Goal: Complete application form

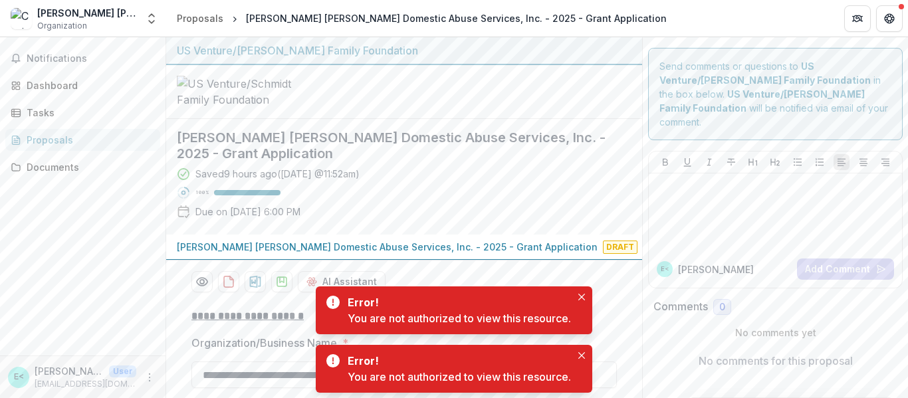
scroll to position [5009, 0]
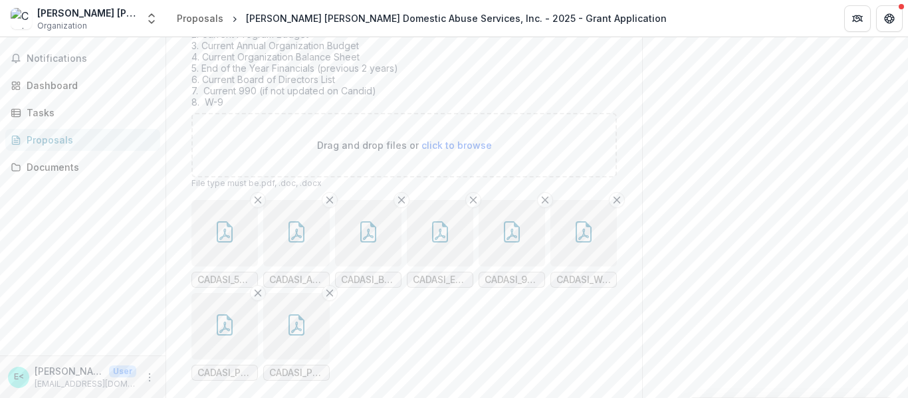
click at [228, 221] on icon "button" at bounding box center [224, 231] width 21 height 21
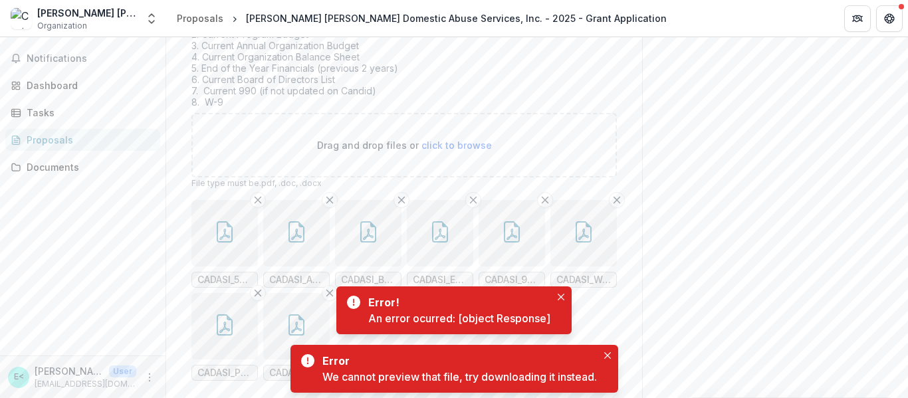
click at [299, 229] on icon "button" at bounding box center [296, 234] width 11 height 11
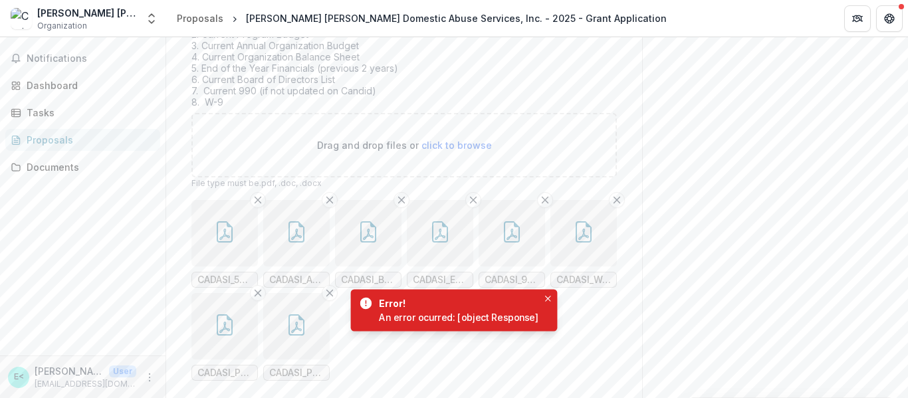
click at [364, 221] on icon "button" at bounding box center [368, 231] width 21 height 21
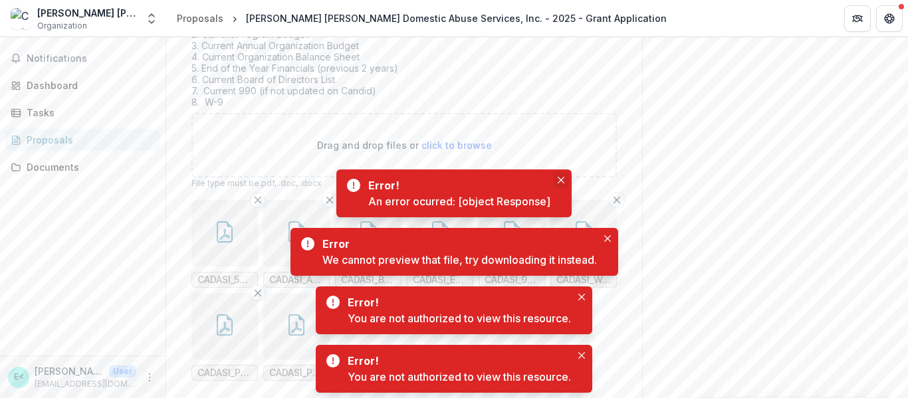
click at [567, 177] on button "Close" at bounding box center [561, 180] width 16 height 16
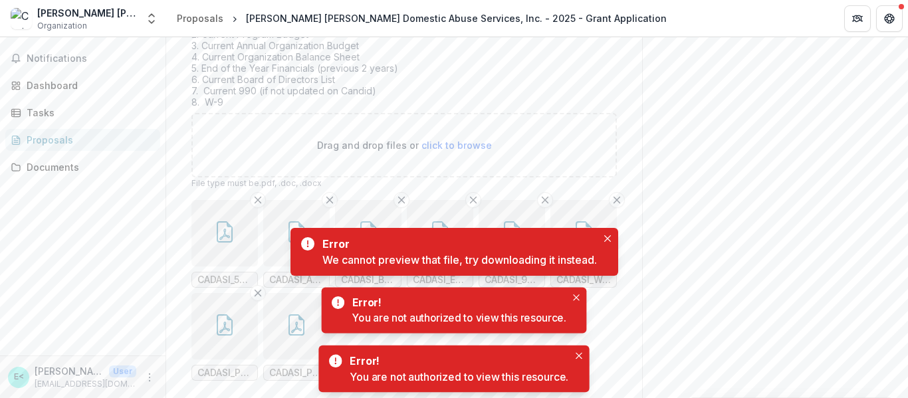
drag, startPoint x: 609, startPoint y: 237, endPoint x: 428, endPoint y: 183, distance: 188.9
click at [428, 183] on body "**********" at bounding box center [454, 199] width 908 height 398
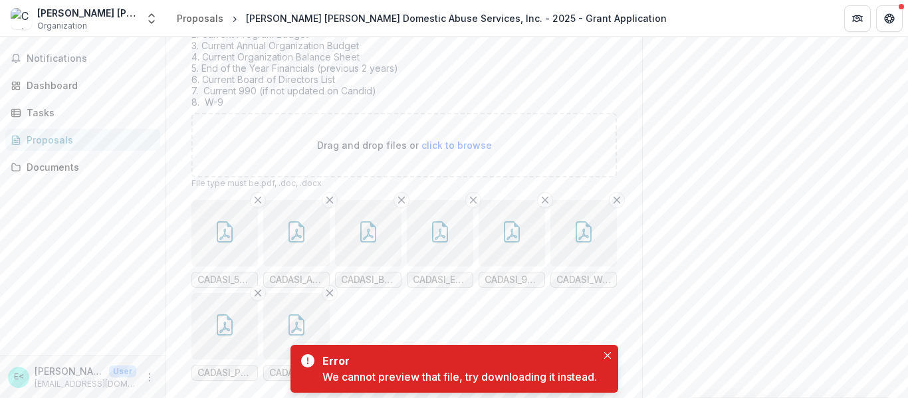
click at [430, 221] on icon "button" at bounding box center [440, 231] width 21 height 21
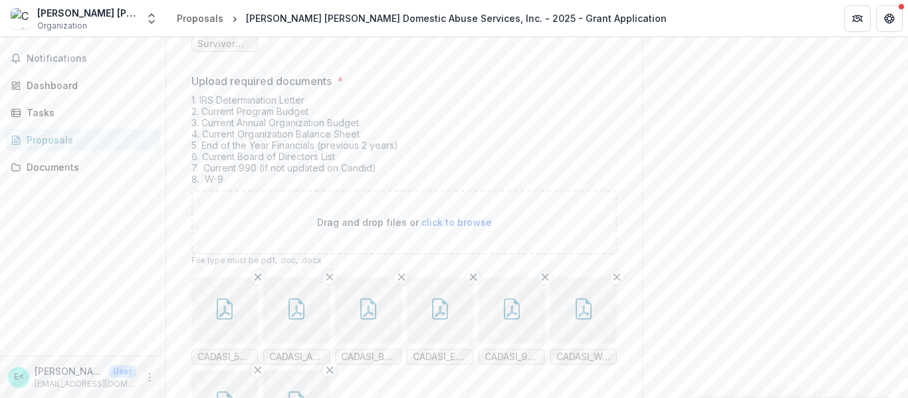
scroll to position [4932, 0]
click at [360, 277] on button "button" at bounding box center [368, 310] width 67 height 67
click at [431, 277] on button "button" at bounding box center [440, 310] width 67 height 67
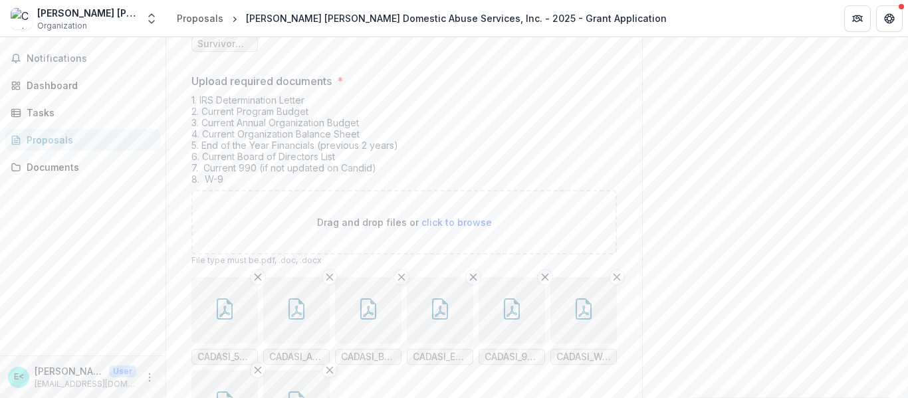
click at [438, 299] on icon "button" at bounding box center [440, 309] width 21 height 21
click at [519, 299] on icon "button" at bounding box center [511, 309] width 21 height 21
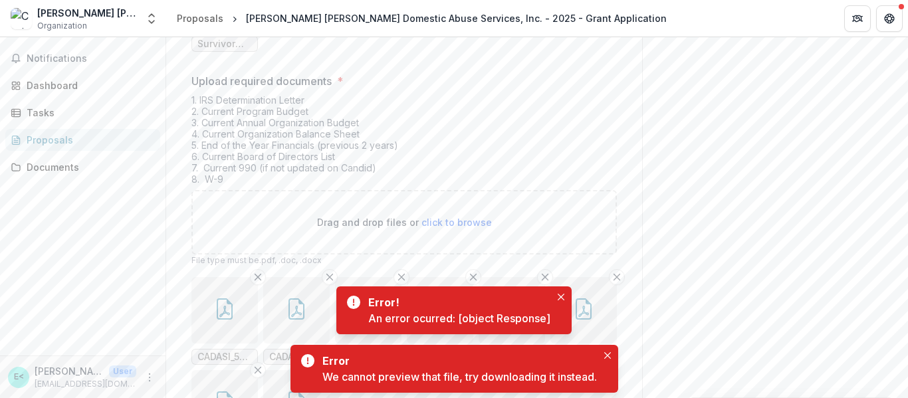
click at [584, 299] on icon "button" at bounding box center [583, 309] width 21 height 21
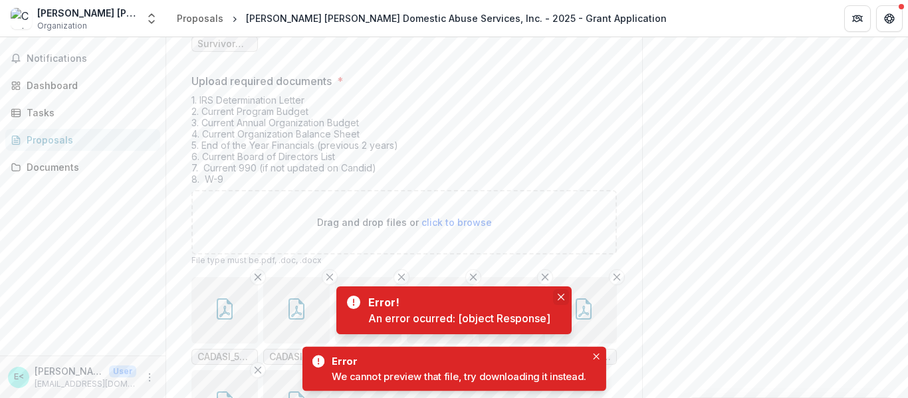
click at [564, 292] on body "**********" at bounding box center [454, 199] width 908 height 398
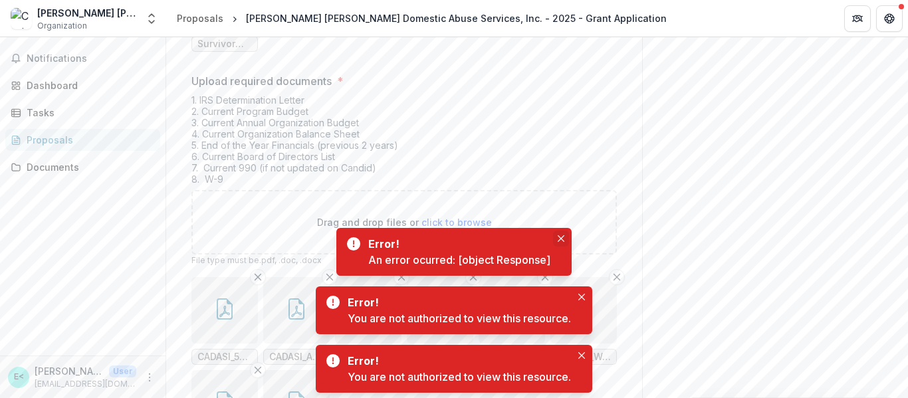
click at [561, 239] on icon "Close" at bounding box center [561, 238] width 7 height 7
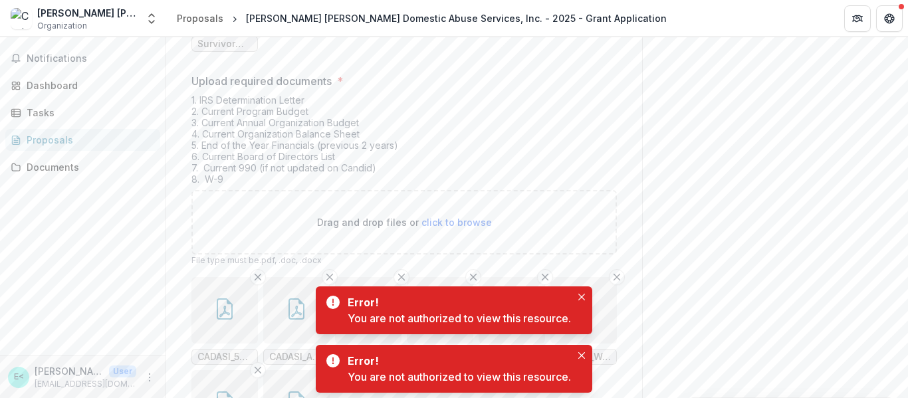
click at [238, 370] on button "button" at bounding box center [225, 403] width 67 height 67
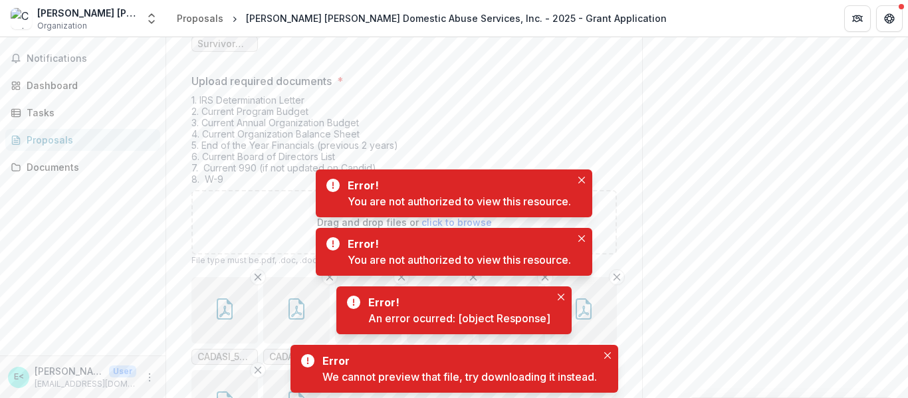
click at [237, 370] on button "button" at bounding box center [225, 403] width 67 height 67
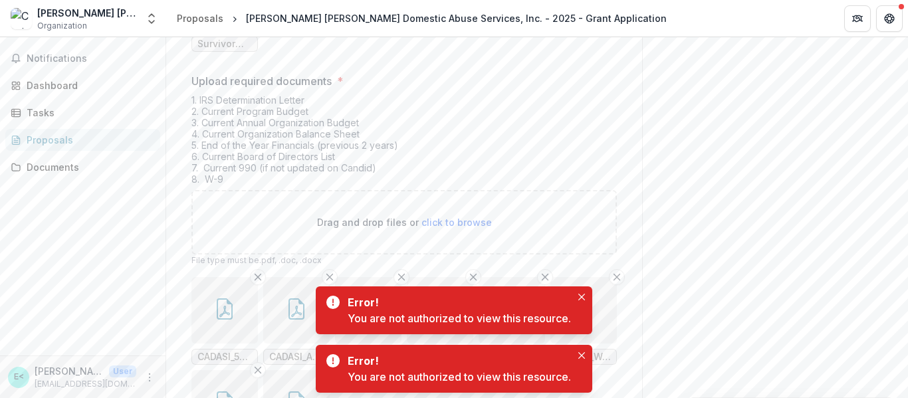
click at [282, 277] on button "button" at bounding box center [296, 310] width 67 height 67
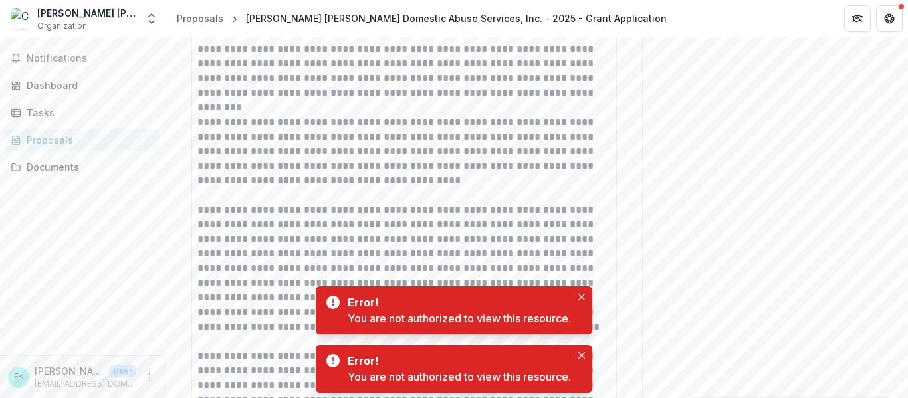
scroll to position [4335, 0]
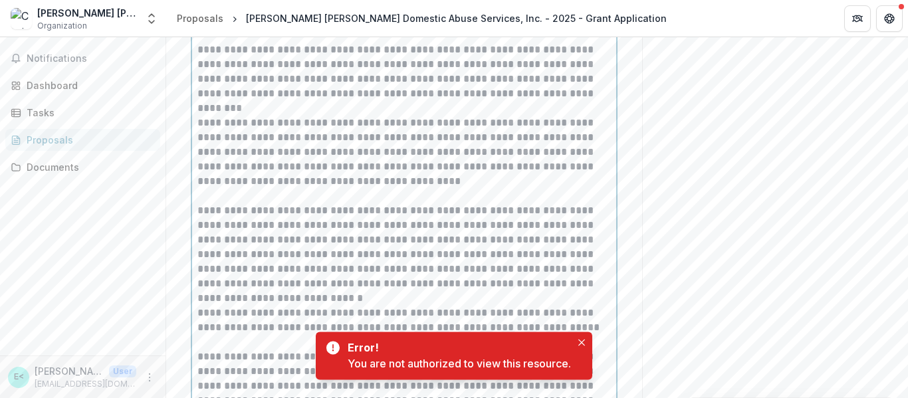
click at [580, 295] on div "**********" at bounding box center [405, 240] width 414 height 395
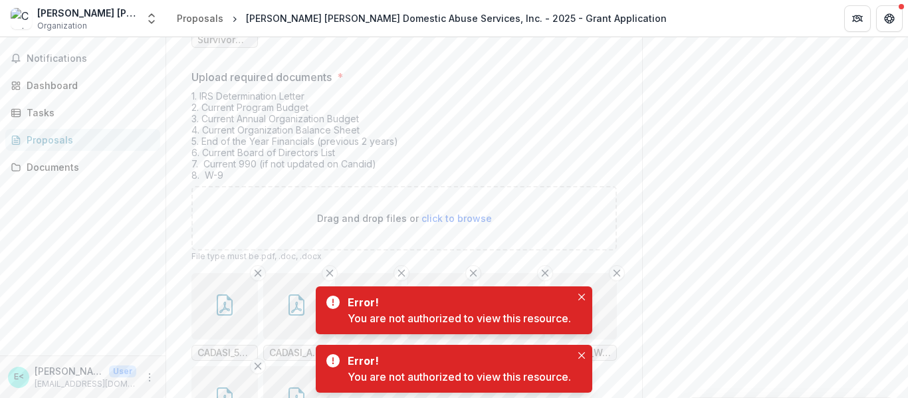
scroll to position [4935, 0]
click at [587, 299] on button "Close" at bounding box center [582, 297] width 16 height 16
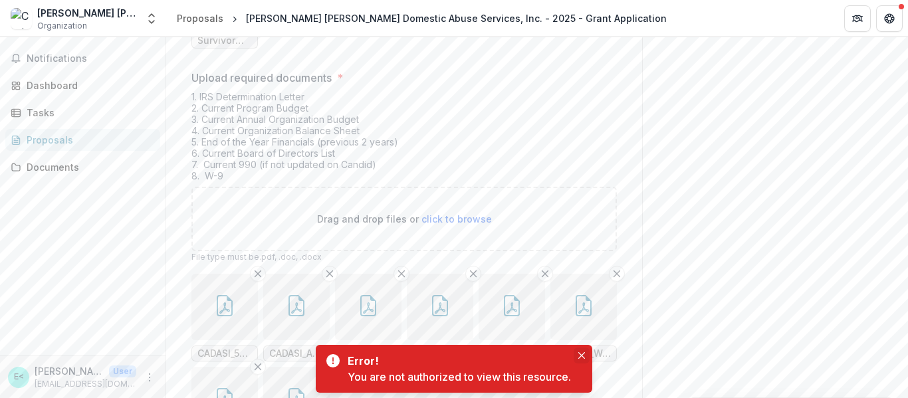
click at [581, 356] on icon "Close" at bounding box center [582, 355] width 7 height 7
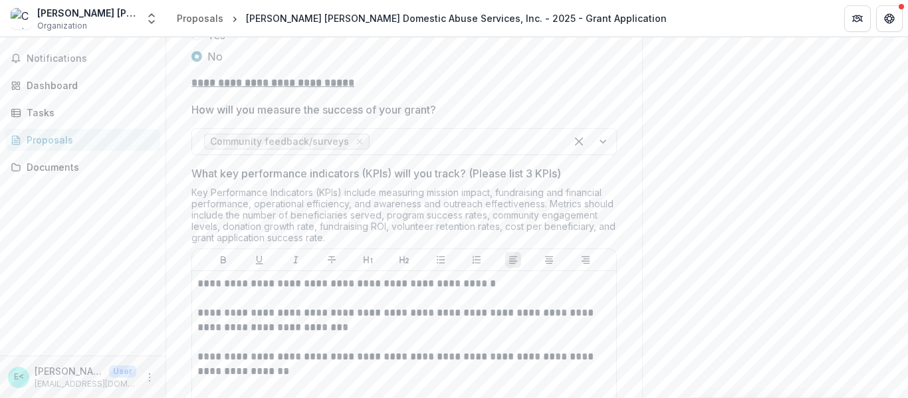
scroll to position [3507, 0]
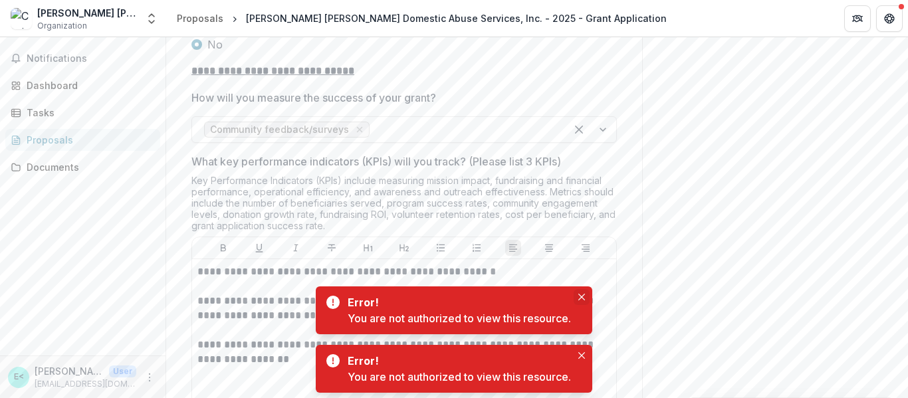
click at [583, 295] on icon "Close" at bounding box center [582, 297] width 7 height 7
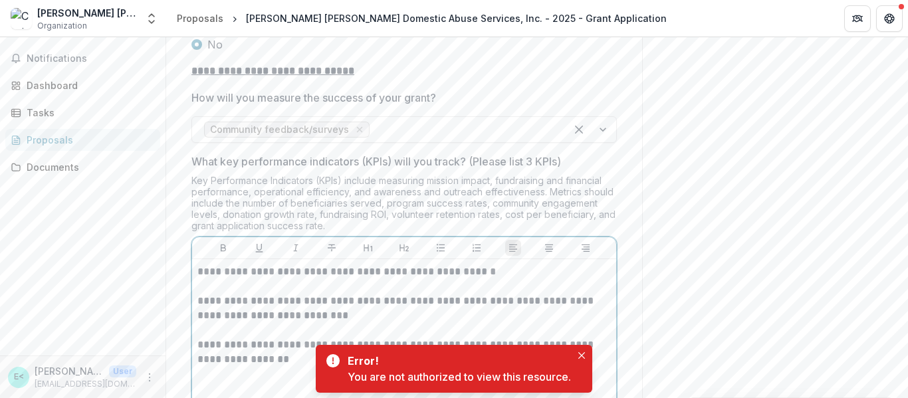
click at [287, 338] on p "**********" at bounding box center [405, 352] width 414 height 29
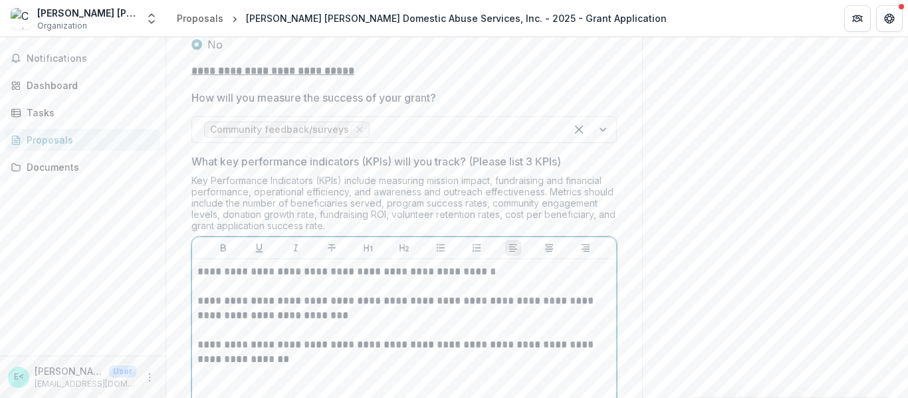
click at [287, 338] on p "**********" at bounding box center [405, 352] width 414 height 29
click at [244, 338] on p "**********" at bounding box center [405, 352] width 414 height 29
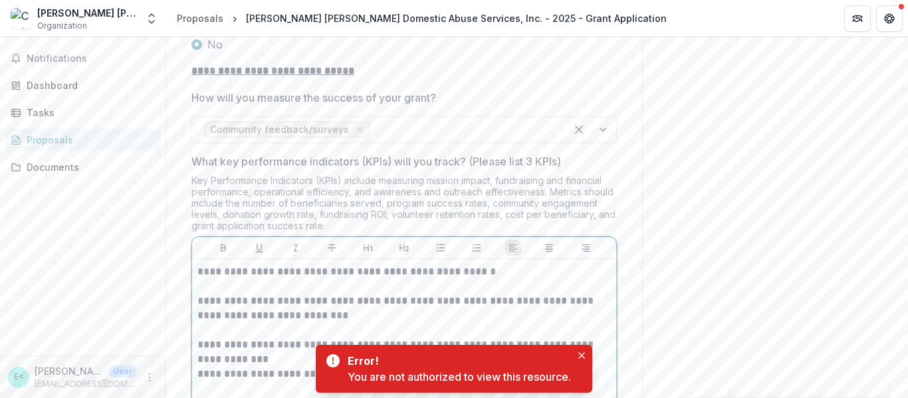
click at [295, 338] on p "**********" at bounding box center [405, 352] width 414 height 29
click at [236, 338] on p "**********" at bounding box center [405, 352] width 414 height 29
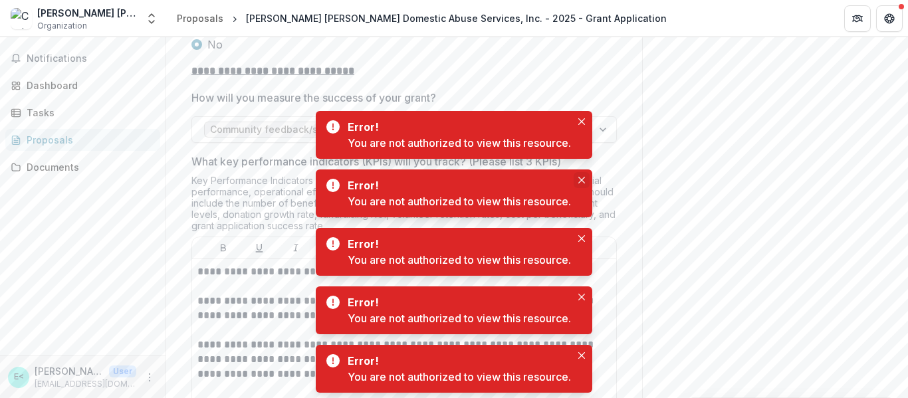
click at [584, 176] on div "Error! You are not authorized to view this resource. Error! You are not authori…" at bounding box center [454, 252] width 908 height 293
click at [584, 176] on button "Close" at bounding box center [582, 180] width 16 height 16
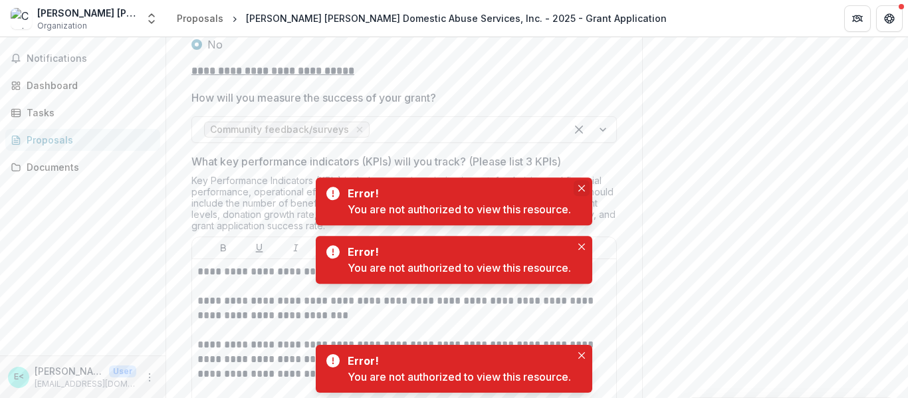
click at [585, 174] on body "**********" at bounding box center [454, 199] width 908 height 398
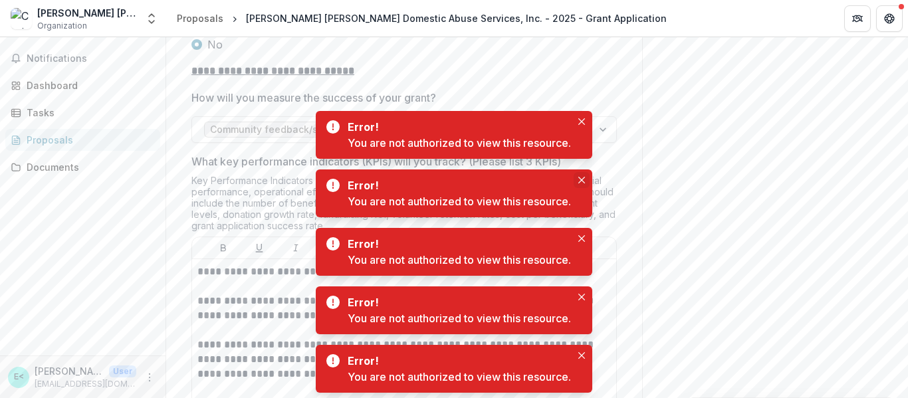
click at [583, 179] on icon "Close" at bounding box center [582, 180] width 7 height 7
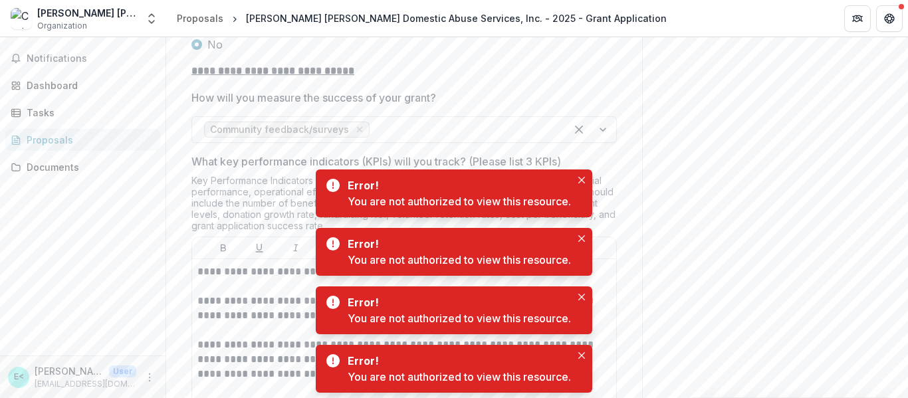
click at [583, 179] on icon "Close" at bounding box center [582, 180] width 7 height 7
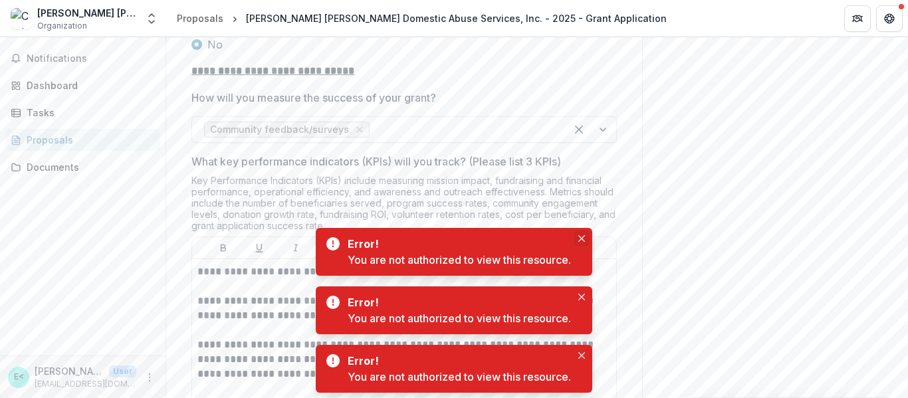
click at [584, 238] on icon "Close" at bounding box center [582, 238] width 7 height 7
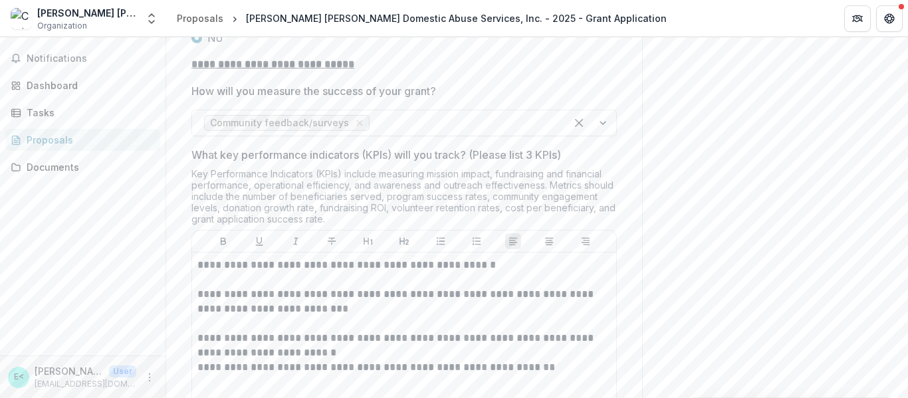
scroll to position [3514, 0]
click at [358, 331] on p "**********" at bounding box center [405, 345] width 414 height 29
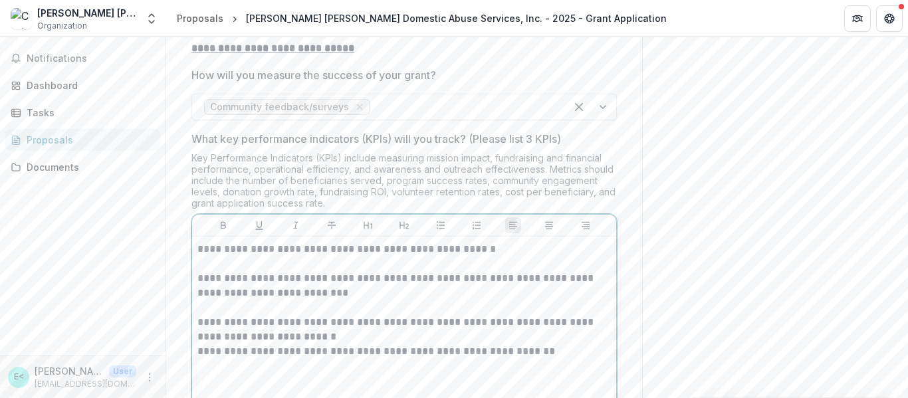
scroll to position [3530, 0]
click at [355, 315] on p "**********" at bounding box center [405, 329] width 414 height 29
click at [436, 315] on p "**********" at bounding box center [405, 329] width 414 height 29
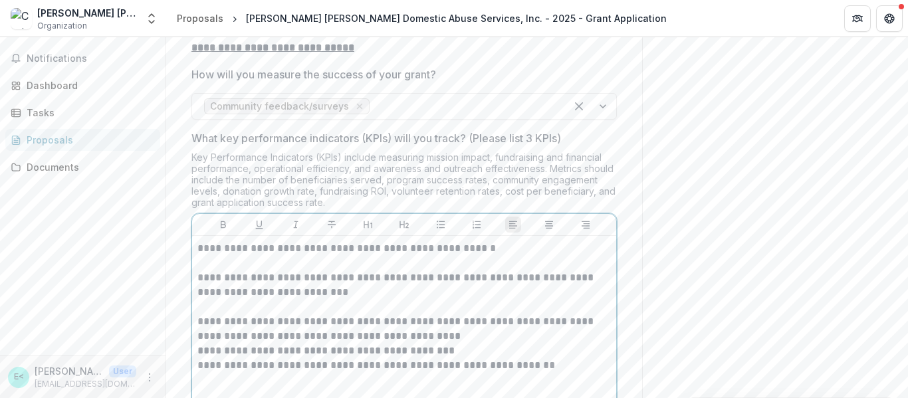
drag, startPoint x: 436, startPoint y: 291, endPoint x: 425, endPoint y: 296, distance: 11.9
click at [425, 344] on p "**********" at bounding box center [405, 351] width 414 height 15
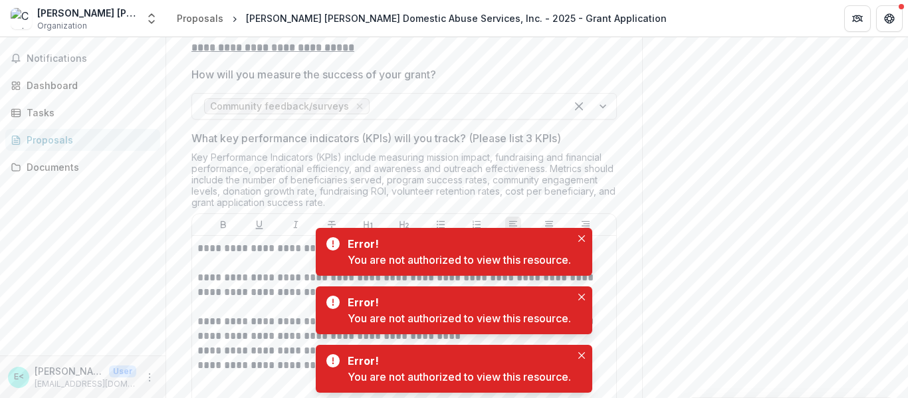
drag, startPoint x: 425, startPoint y: 296, endPoint x: 668, endPoint y: 147, distance: 284.8
click at [579, 238] on button "Close" at bounding box center [582, 239] width 16 height 16
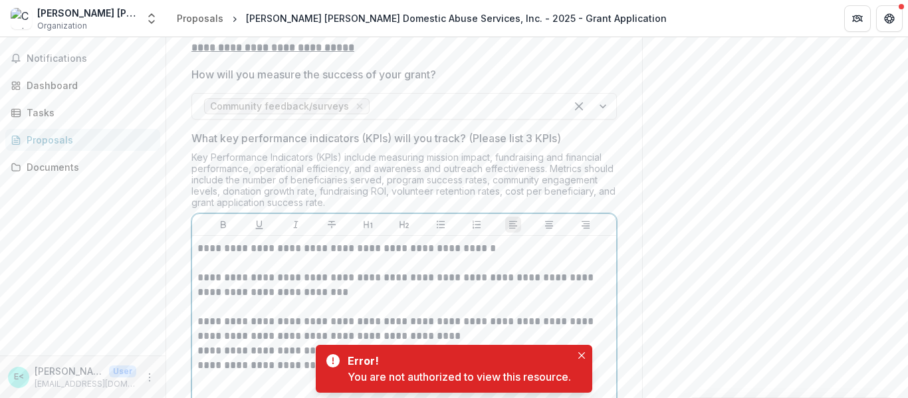
click at [399, 344] on p "**********" at bounding box center [405, 351] width 414 height 15
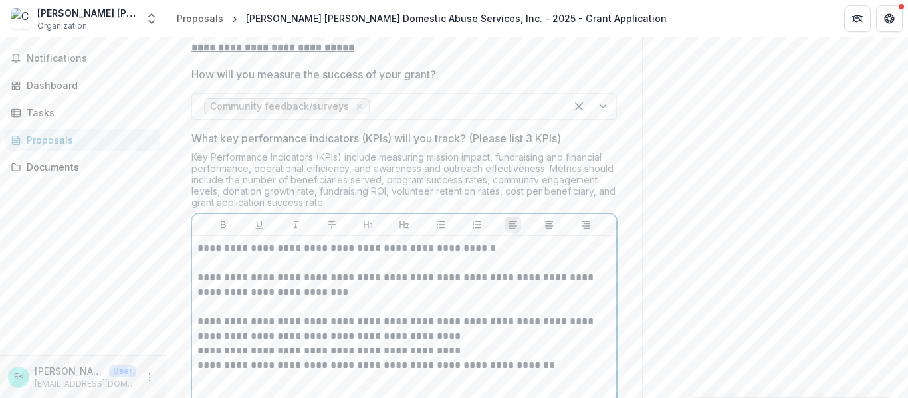
click at [454, 344] on p "**********" at bounding box center [405, 351] width 414 height 15
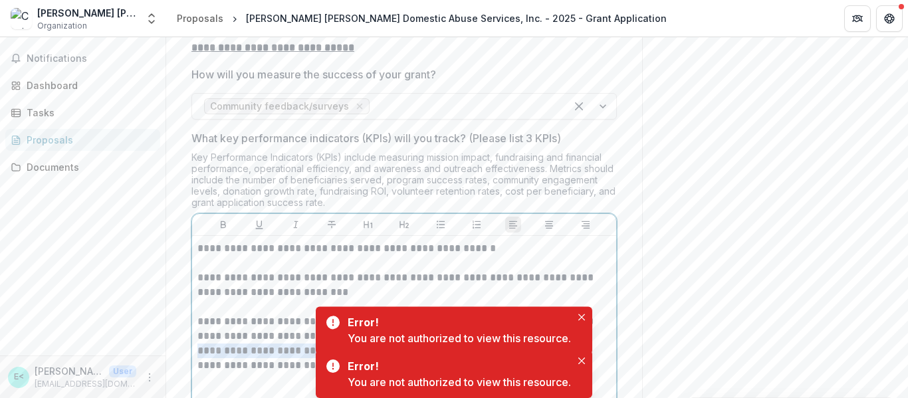
drag, startPoint x: 460, startPoint y: 300, endPoint x: 191, endPoint y: 295, distance: 269.4
click at [192, 295] on div "**********" at bounding box center [404, 341] width 424 height 210
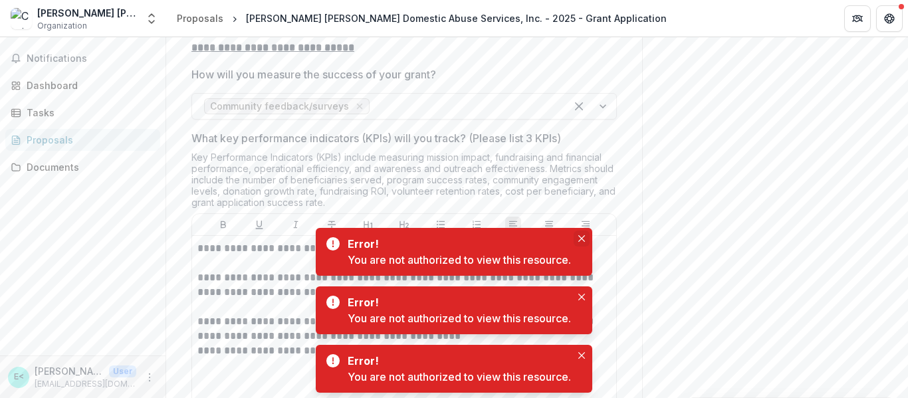
click at [583, 243] on button "Close" at bounding box center [582, 239] width 16 height 16
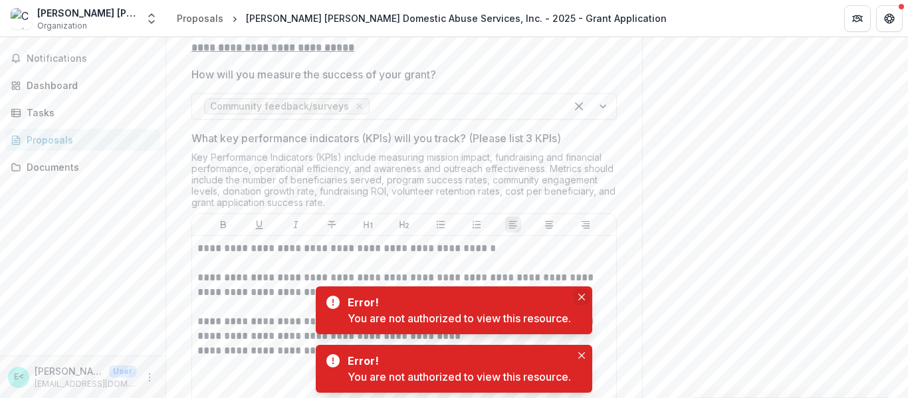
click at [579, 294] on button "Close" at bounding box center [582, 297] width 16 height 16
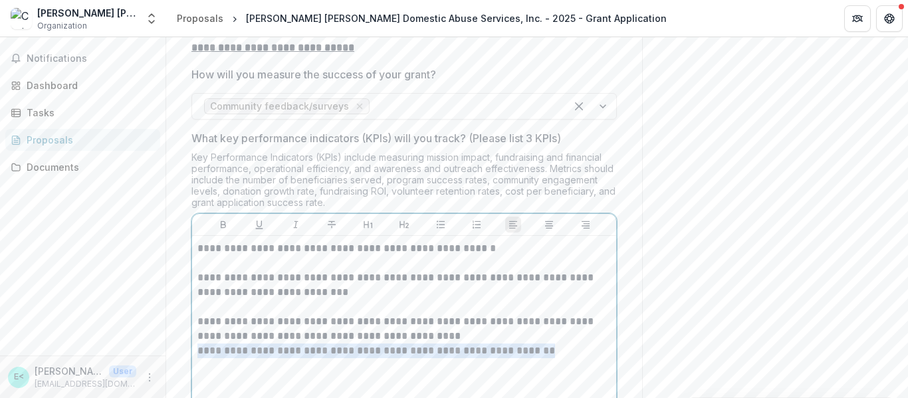
drag, startPoint x: 550, startPoint y: 300, endPoint x: 197, endPoint y: 303, distance: 353.2
click at [198, 344] on p "**********" at bounding box center [405, 351] width 414 height 15
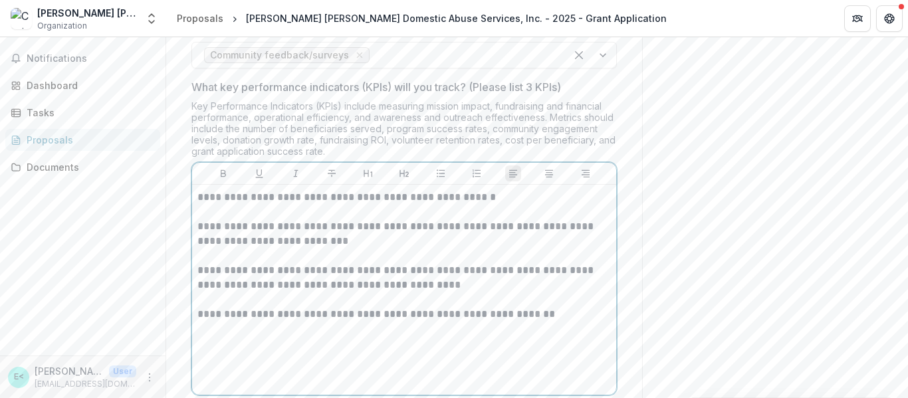
scroll to position [3582, 0]
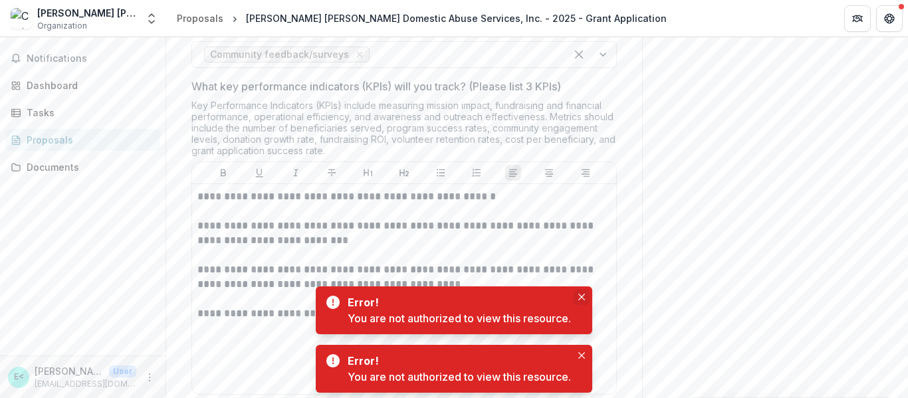
click at [589, 290] on button "Close" at bounding box center [582, 297] width 16 height 16
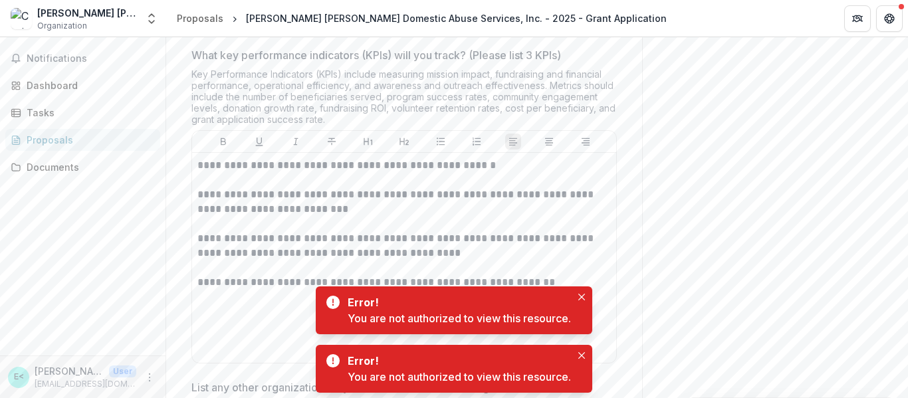
scroll to position [3614, 0]
click at [585, 297] on icon "Close" at bounding box center [582, 297] width 7 height 7
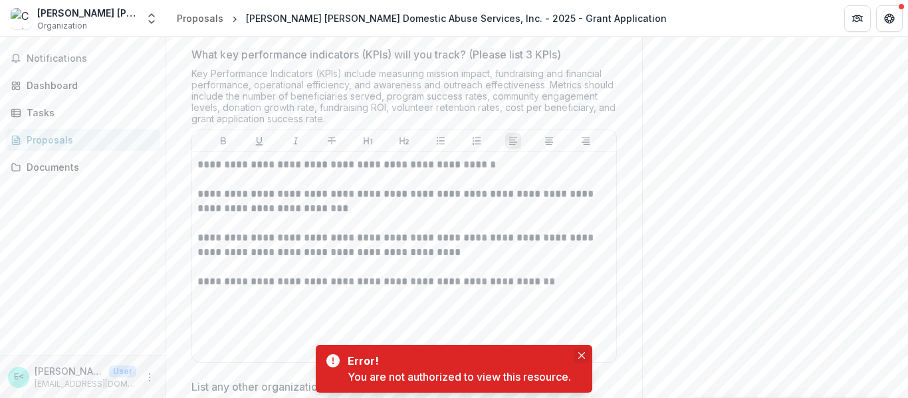
click at [579, 351] on button "Close" at bounding box center [582, 356] width 16 height 16
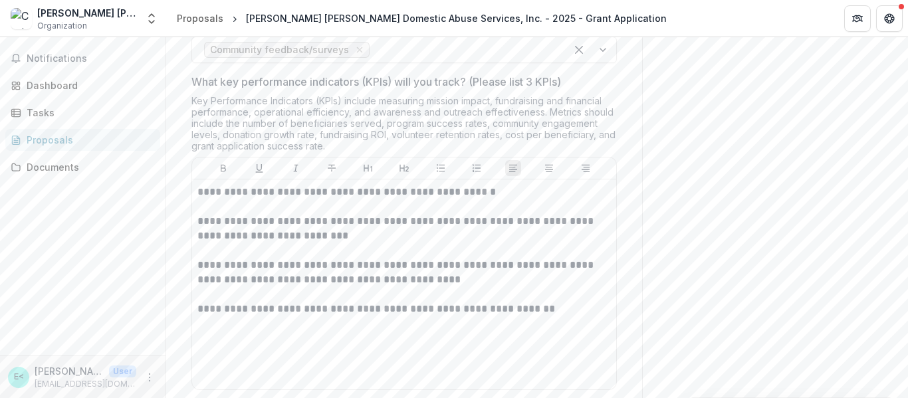
scroll to position [3571, 0]
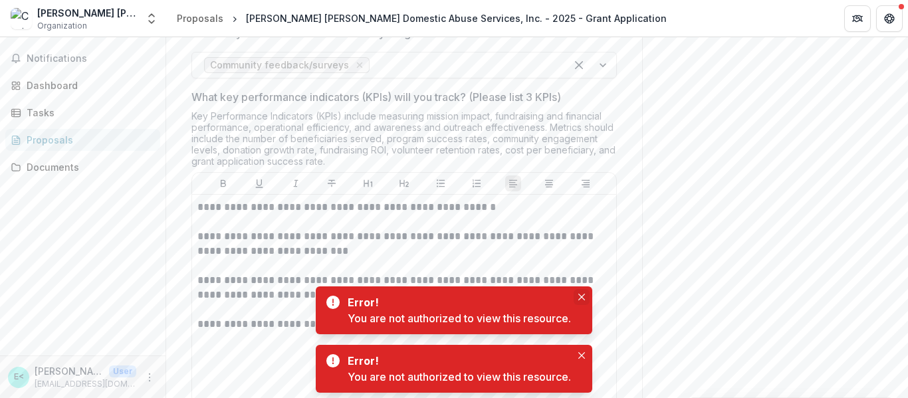
click at [579, 291] on button "Close" at bounding box center [582, 297] width 16 height 16
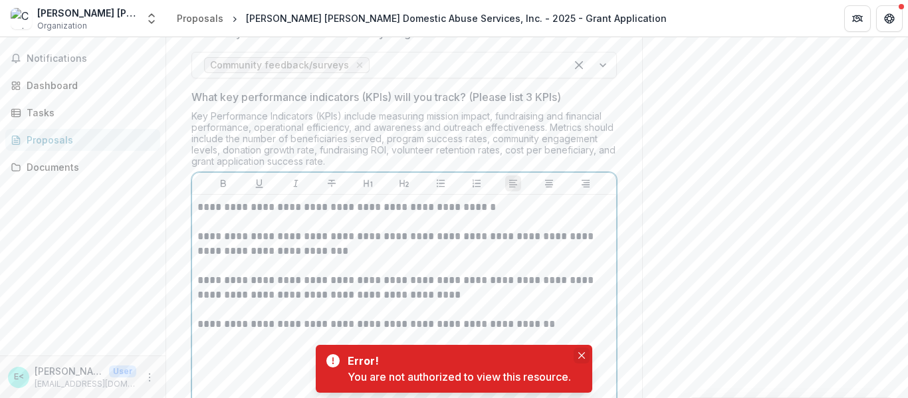
drag, startPoint x: 579, startPoint y: 291, endPoint x: 582, endPoint y: 356, distance: 64.6
click at [582, 356] on body "**********" at bounding box center [454, 199] width 908 height 398
click at [582, 356] on icon "Close" at bounding box center [582, 355] width 7 height 7
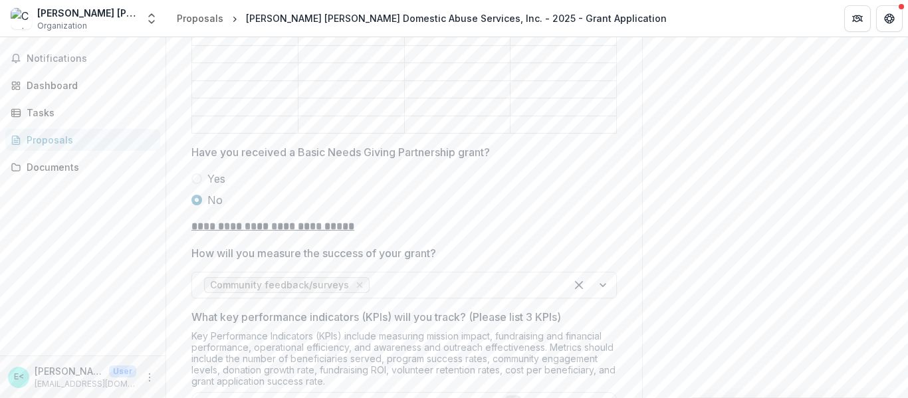
scroll to position [3351, 0]
click at [198, 174] on span at bounding box center [197, 179] width 11 height 11
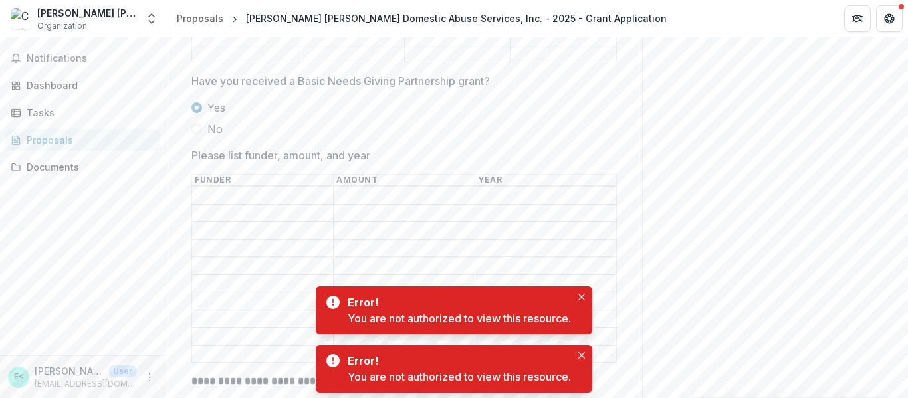
scroll to position [3422, 0]
click at [301, 189] on input "Please list funder, amount, and year" at bounding box center [262, 197] width 141 height 16
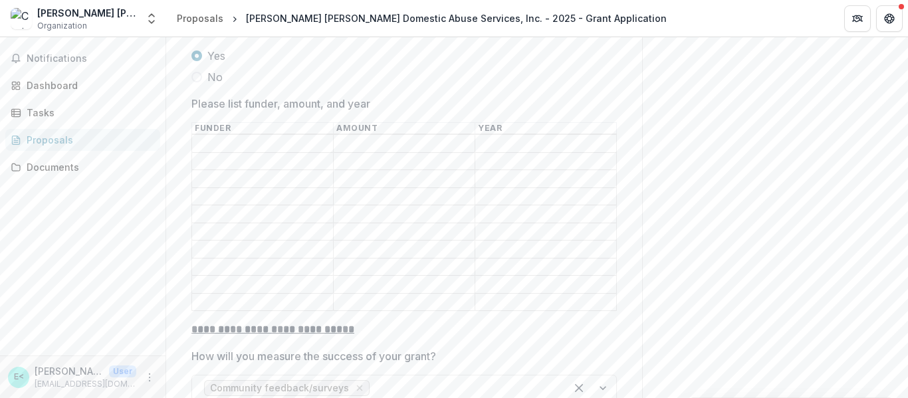
scroll to position [3474, 0]
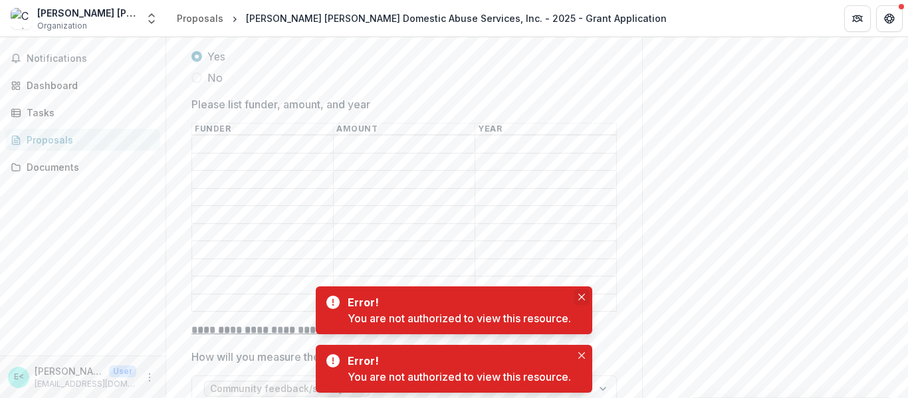
click at [585, 296] on icon "Close" at bounding box center [582, 297] width 7 height 7
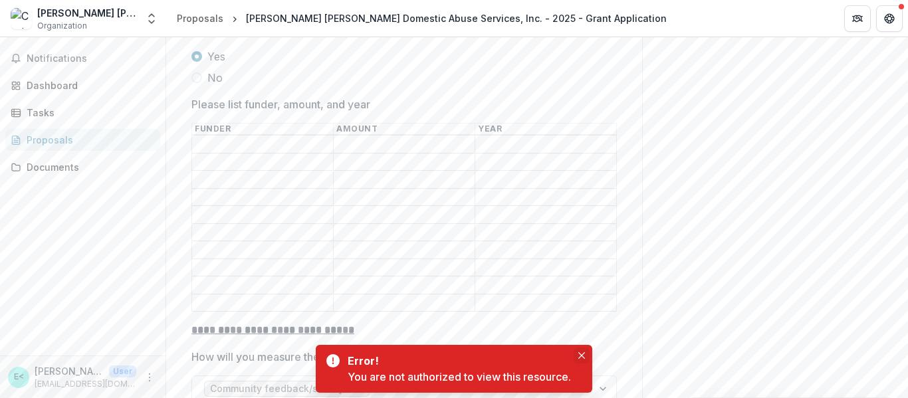
click at [581, 357] on icon "Close" at bounding box center [582, 355] width 7 height 7
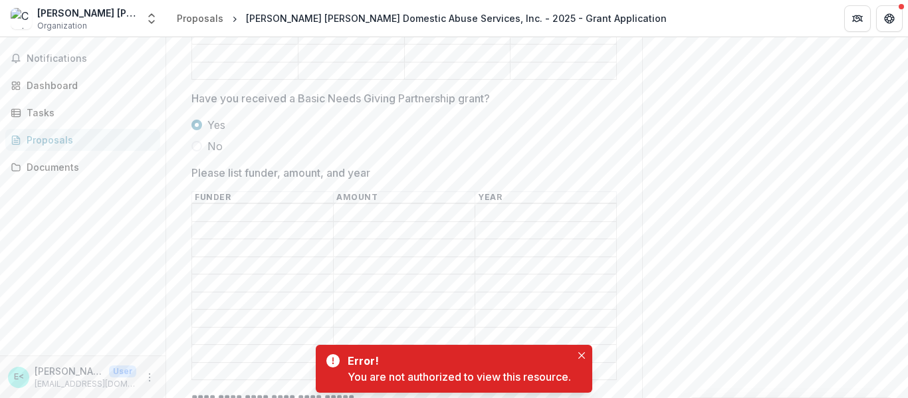
scroll to position [3404, 0]
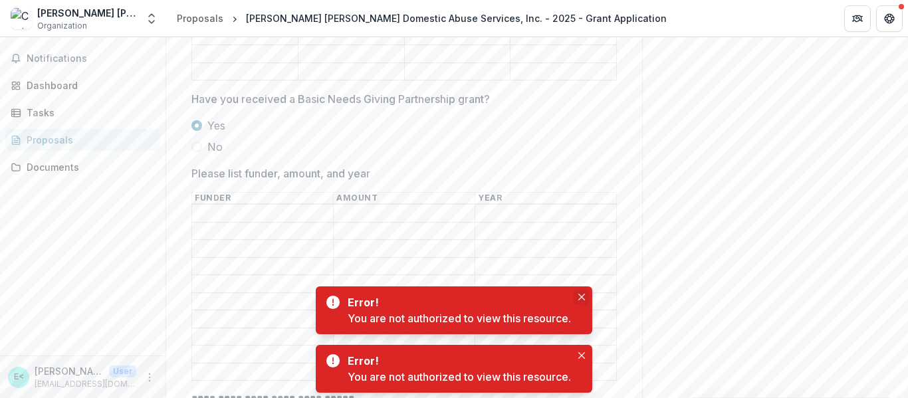
click at [583, 296] on icon "Close" at bounding box center [582, 297] width 7 height 7
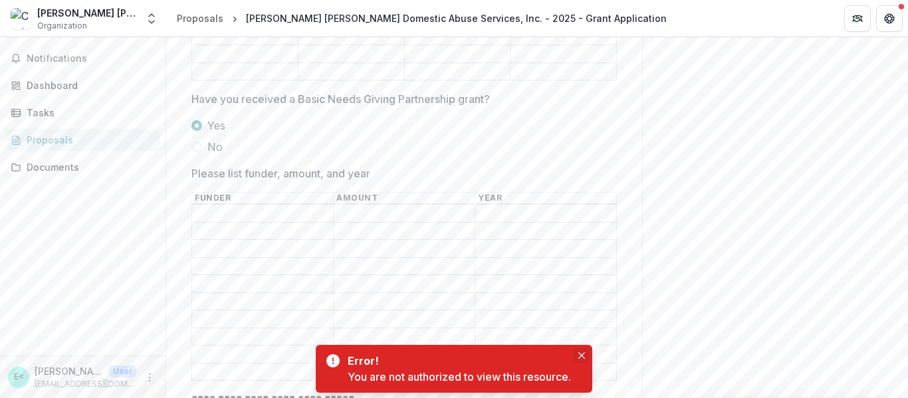
click at [581, 356] on icon "Close" at bounding box center [582, 355] width 7 height 7
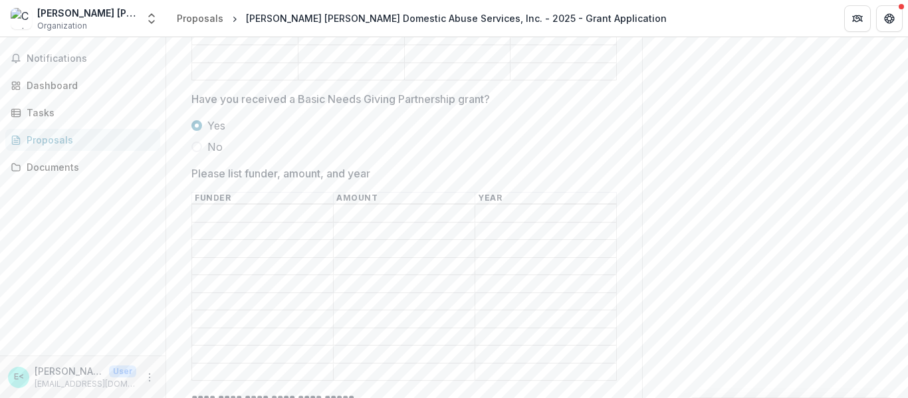
click at [293, 206] on input "Please list funder, amount, and year" at bounding box center [262, 214] width 141 height 16
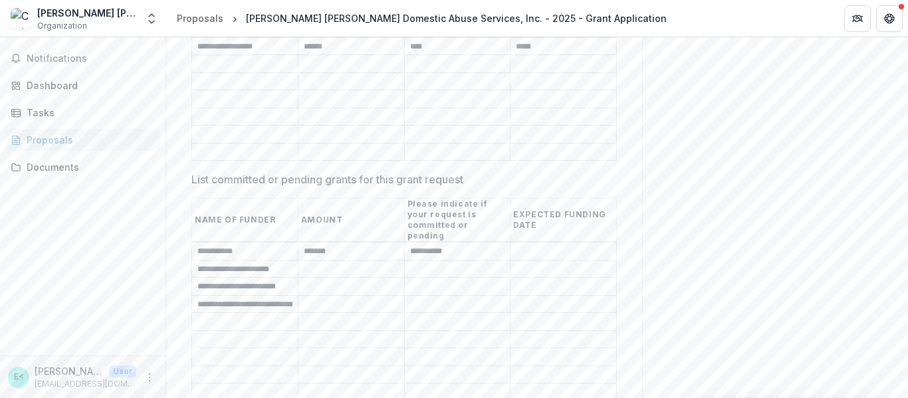
scroll to position [3067, 0]
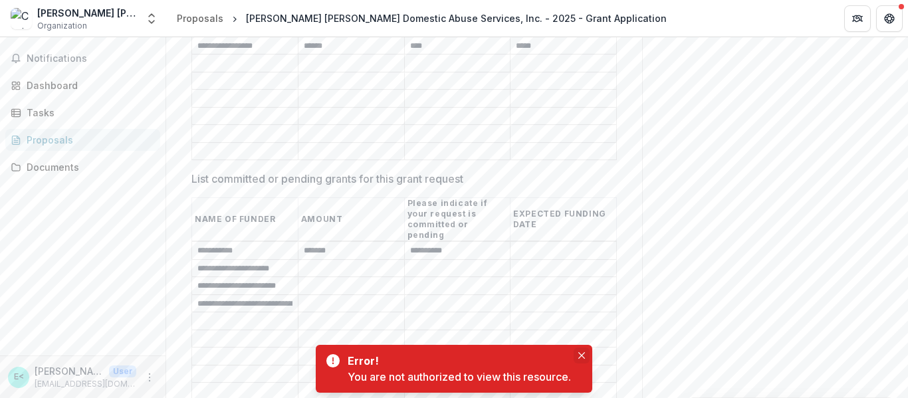
click at [581, 350] on button "Close" at bounding box center [582, 356] width 16 height 16
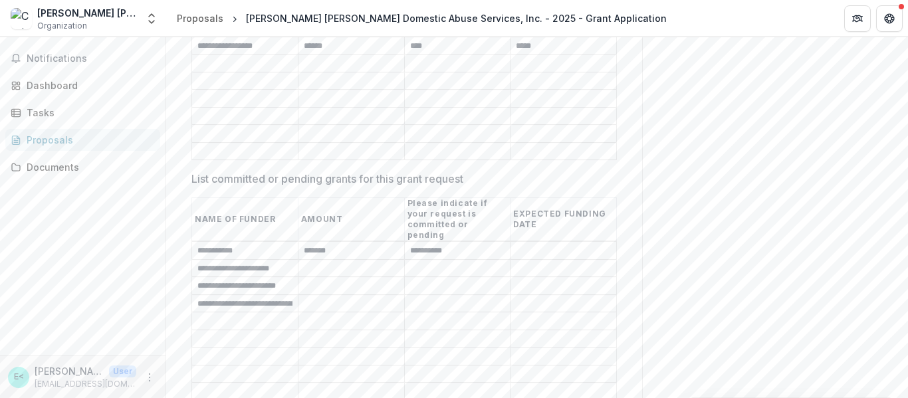
click at [255, 296] on input "**********" at bounding box center [245, 304] width 106 height 16
click at [248, 314] on input "List committed or pending grants for this grant request" at bounding box center [245, 322] width 106 height 16
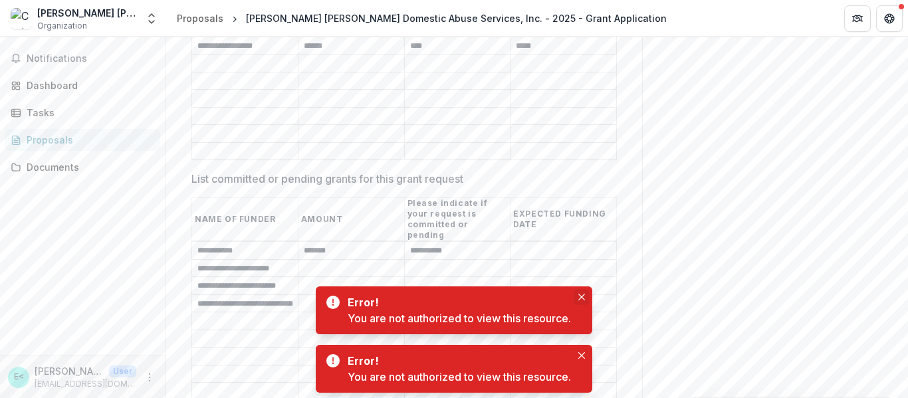
click at [582, 292] on button "Close" at bounding box center [582, 297] width 16 height 16
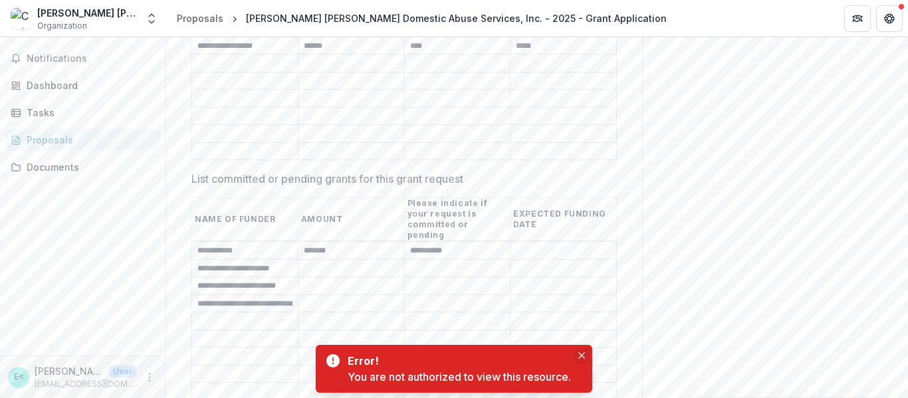
click at [583, 358] on icon "Close" at bounding box center [582, 355] width 7 height 7
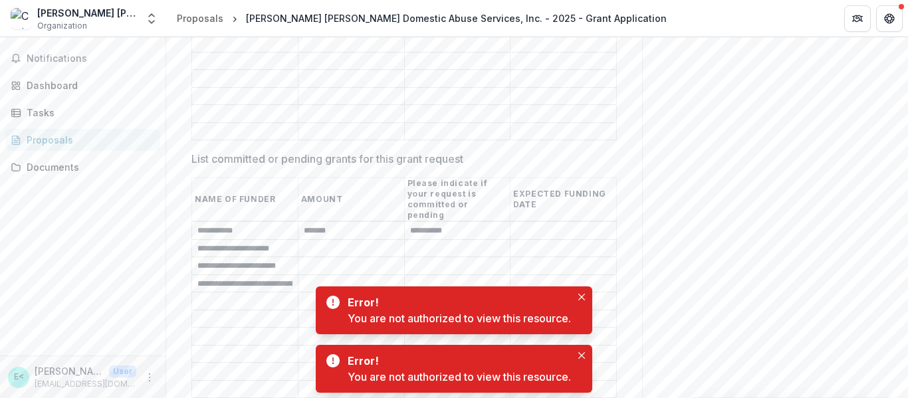
scroll to position [3087, 0]
click at [583, 295] on icon "Close" at bounding box center [582, 297] width 7 height 7
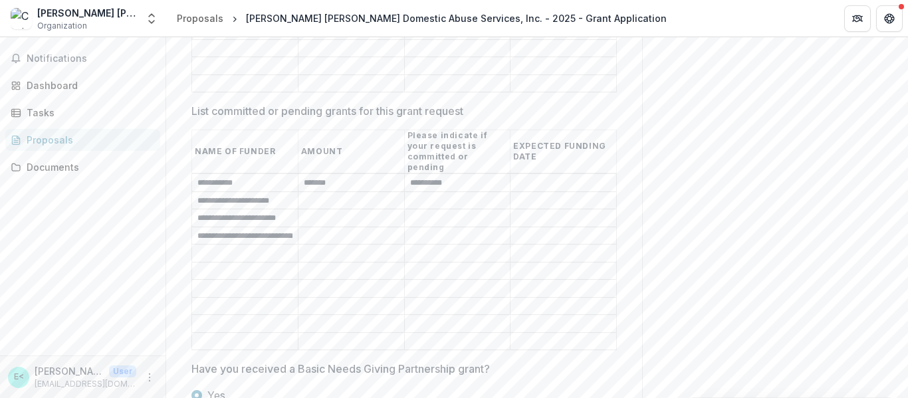
scroll to position [3135, 0]
click at [359, 210] on input "List committed or pending grants for this grant request" at bounding box center [352, 218] width 106 height 16
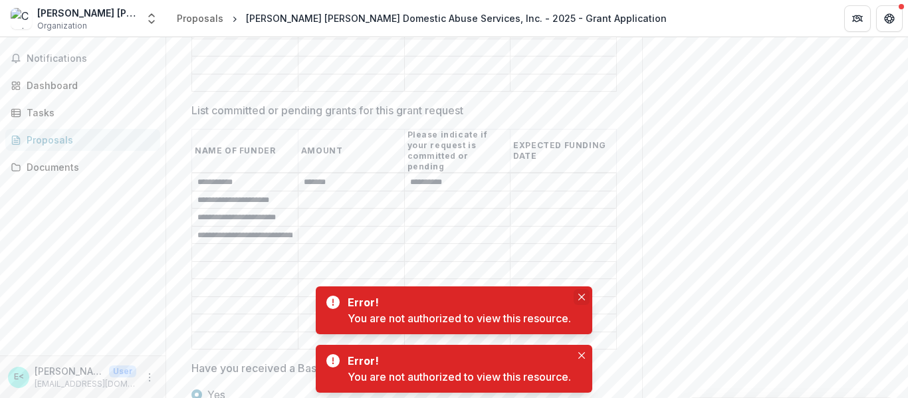
click at [583, 295] on icon "Close" at bounding box center [582, 297] width 7 height 7
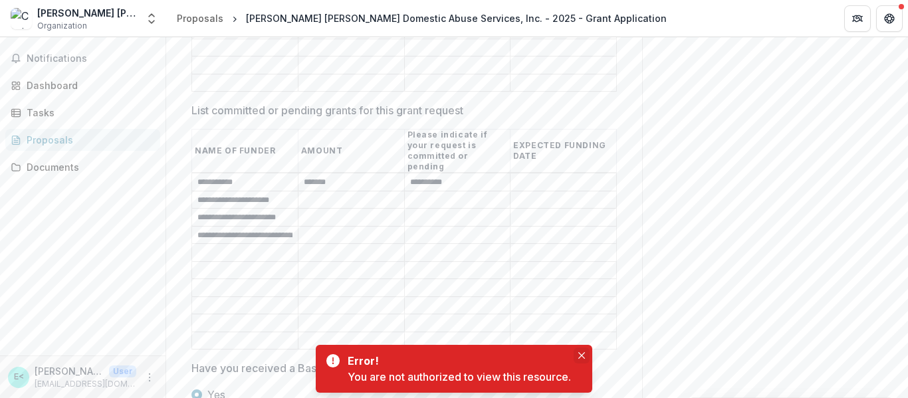
click at [585, 354] on icon "Close" at bounding box center [582, 355] width 7 height 7
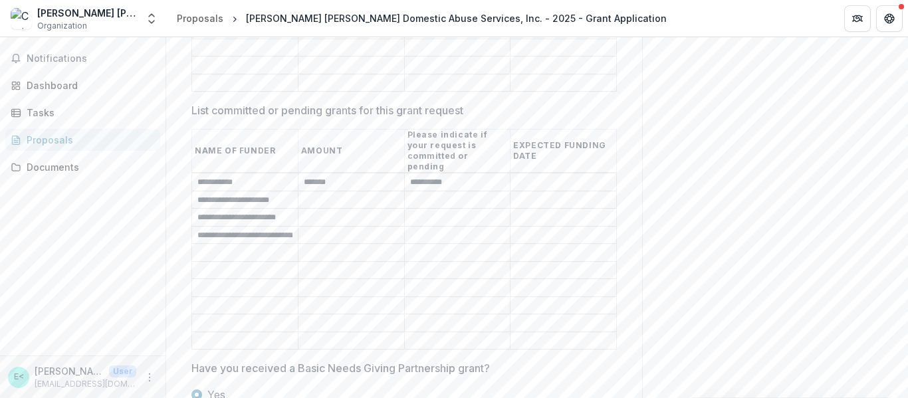
click at [375, 192] on input "List committed or pending grants for this grant request" at bounding box center [352, 200] width 106 height 16
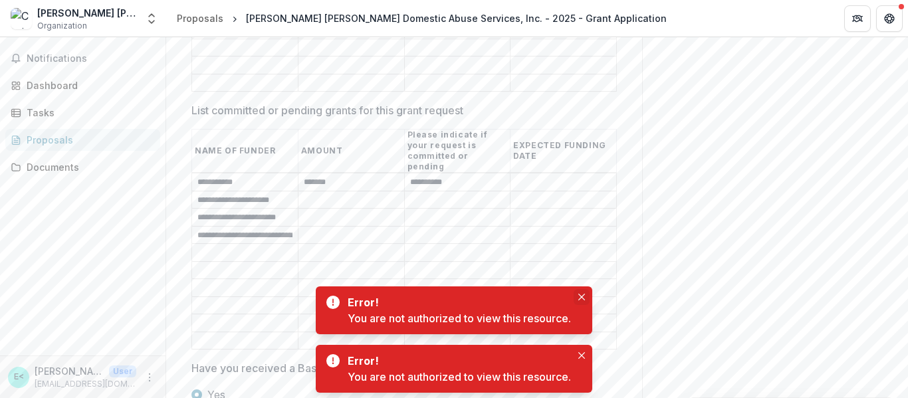
click at [585, 294] on icon "Close" at bounding box center [582, 297] width 7 height 7
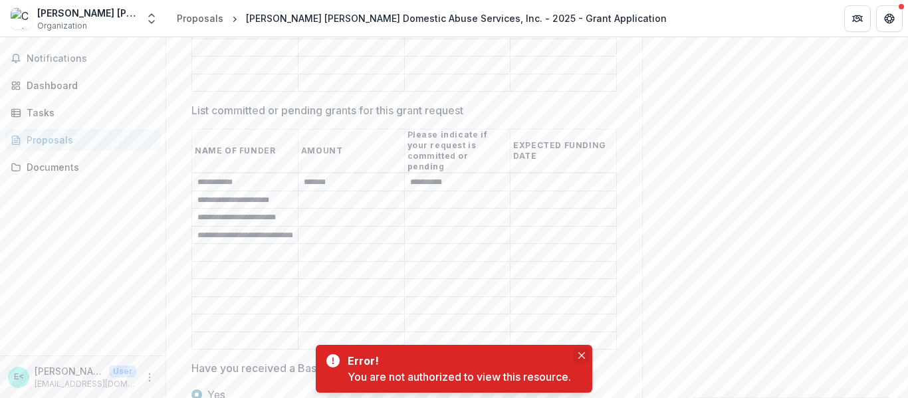
click at [584, 355] on icon "Close" at bounding box center [582, 355] width 7 height 7
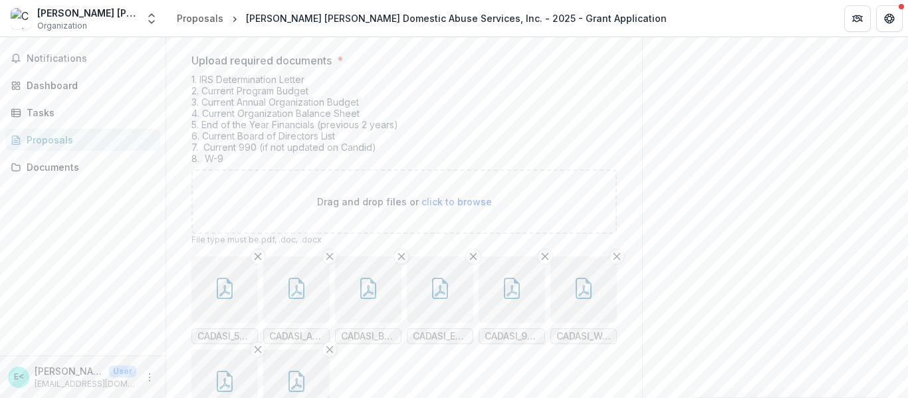
scroll to position [5225, 0]
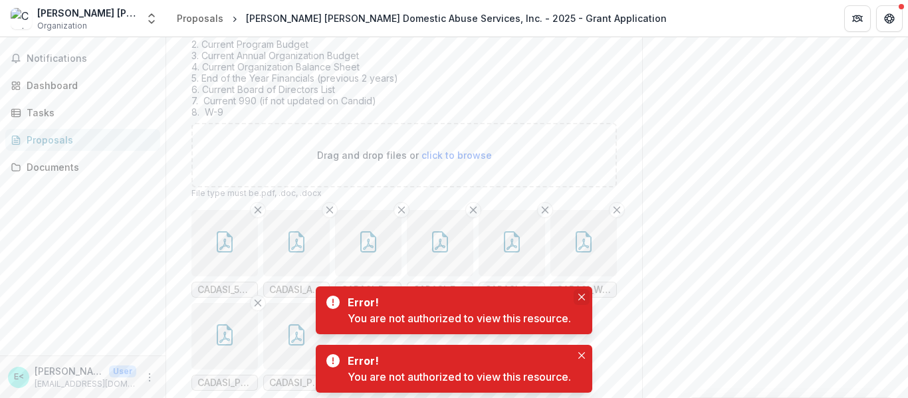
click at [579, 297] on button "Close" at bounding box center [582, 297] width 16 height 16
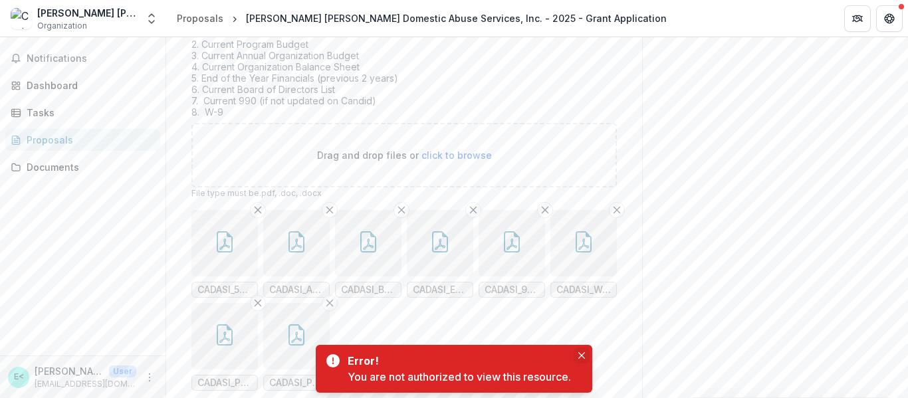
click at [581, 352] on icon "Close" at bounding box center [582, 355] width 7 height 7
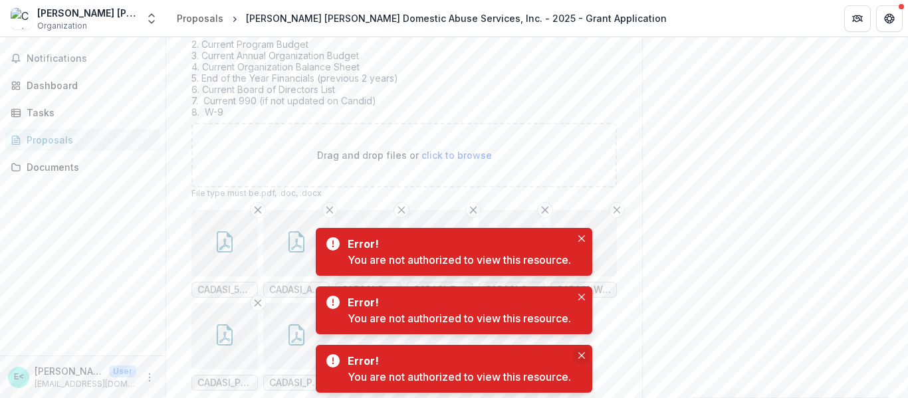
click at [581, 352] on icon "Close" at bounding box center [582, 355] width 7 height 7
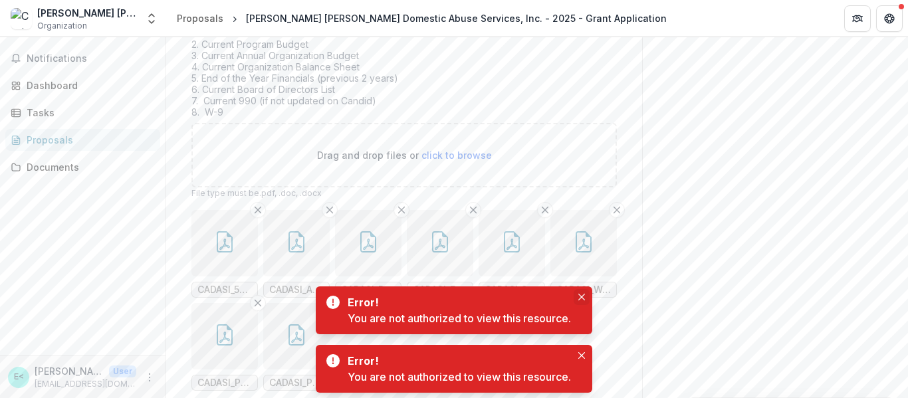
click at [581, 296] on icon "Close" at bounding box center [582, 297] width 7 height 7
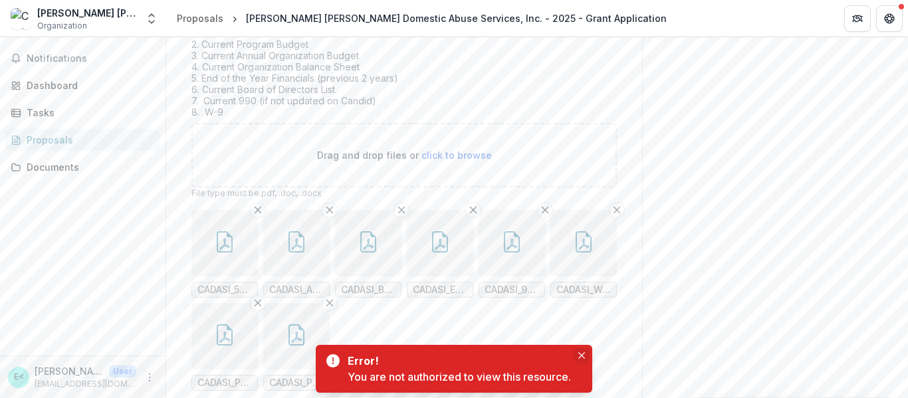
click at [581, 354] on icon "Close" at bounding box center [582, 355] width 7 height 7
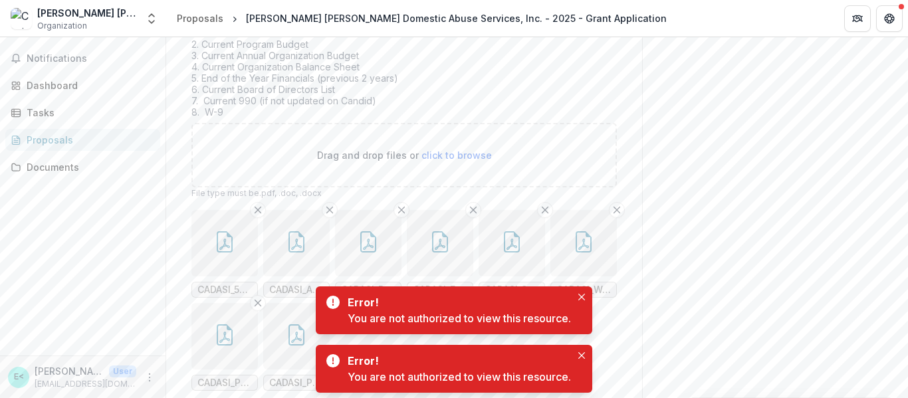
click at [581, 354] on icon "Close" at bounding box center [582, 355] width 7 height 7
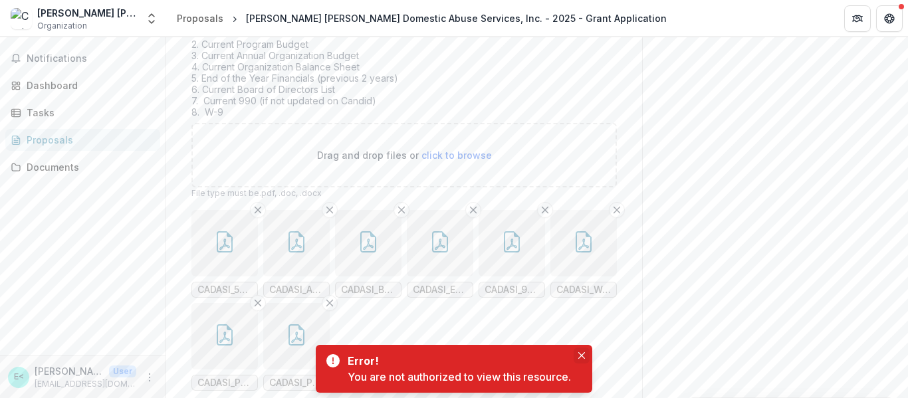
click at [585, 348] on button "Close" at bounding box center [582, 356] width 16 height 16
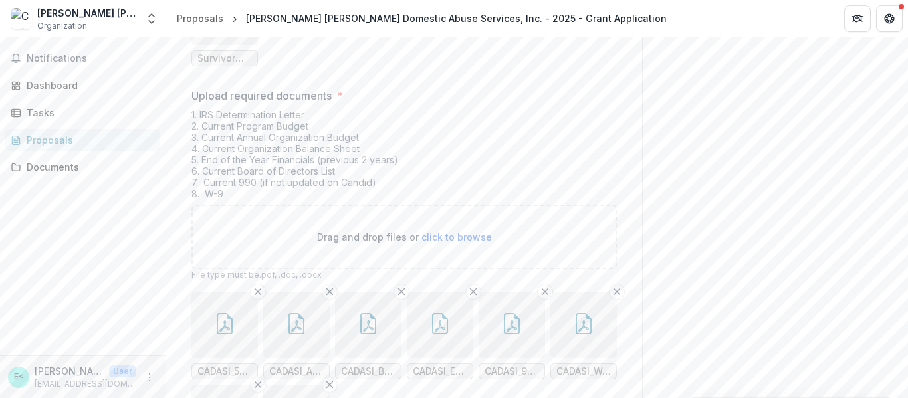
scroll to position [5142, 0]
